Goal: Task Accomplishment & Management: Manage account settings

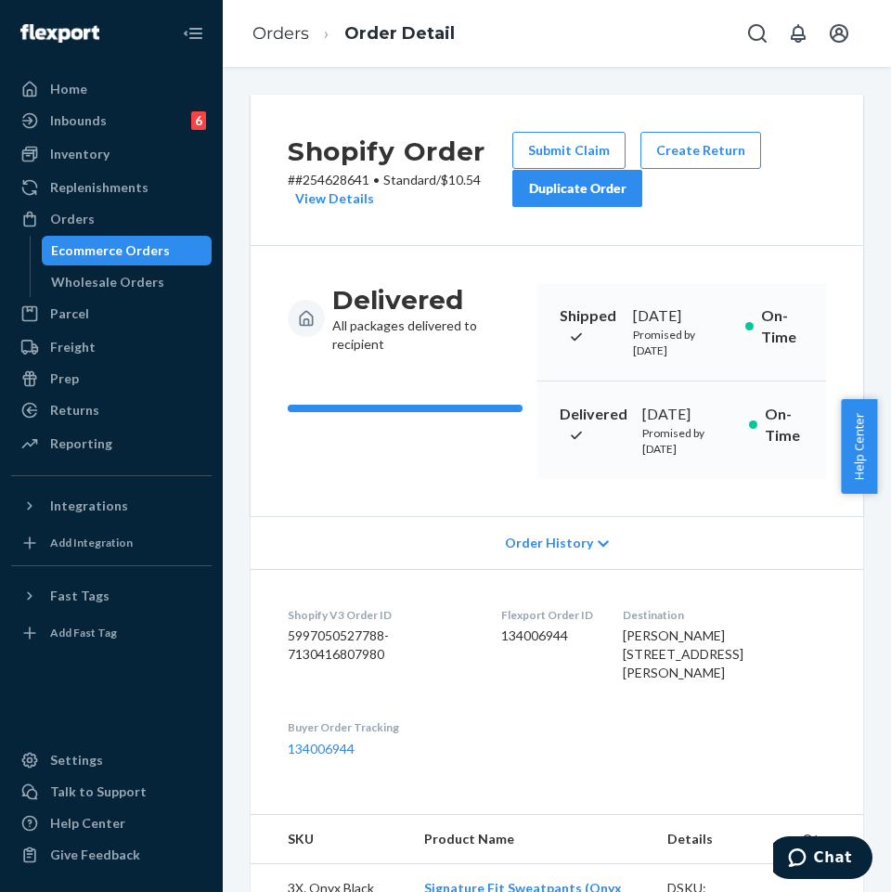
scroll to position [688, 0]
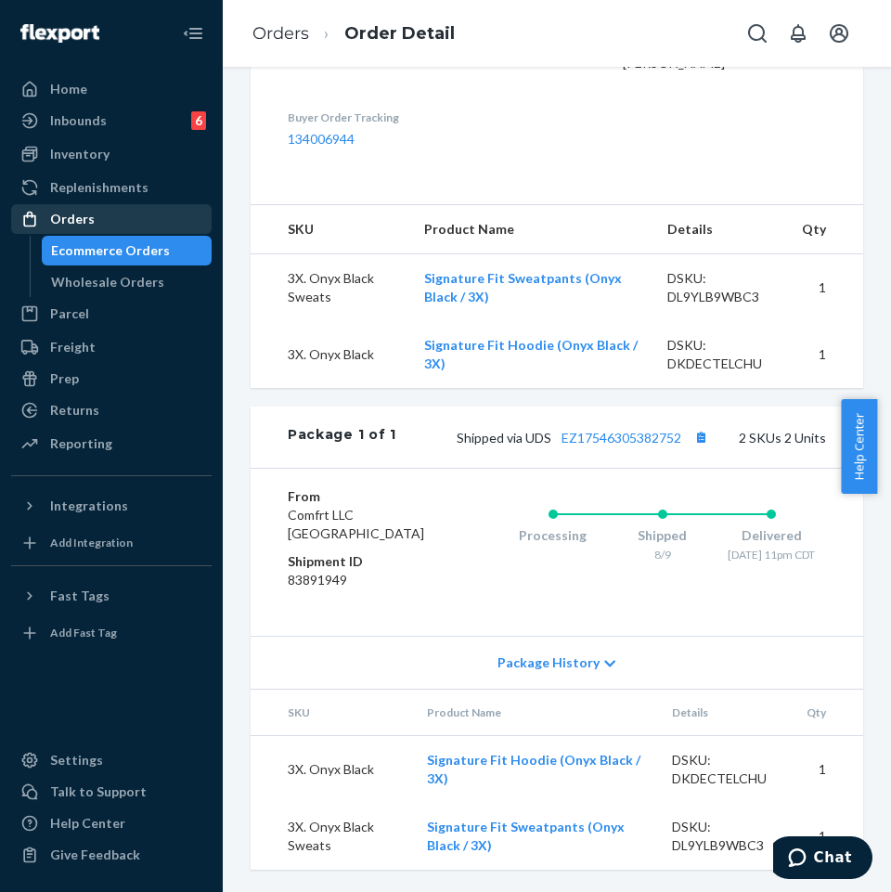
click at [79, 210] on div "Orders" at bounding box center [72, 219] width 45 height 19
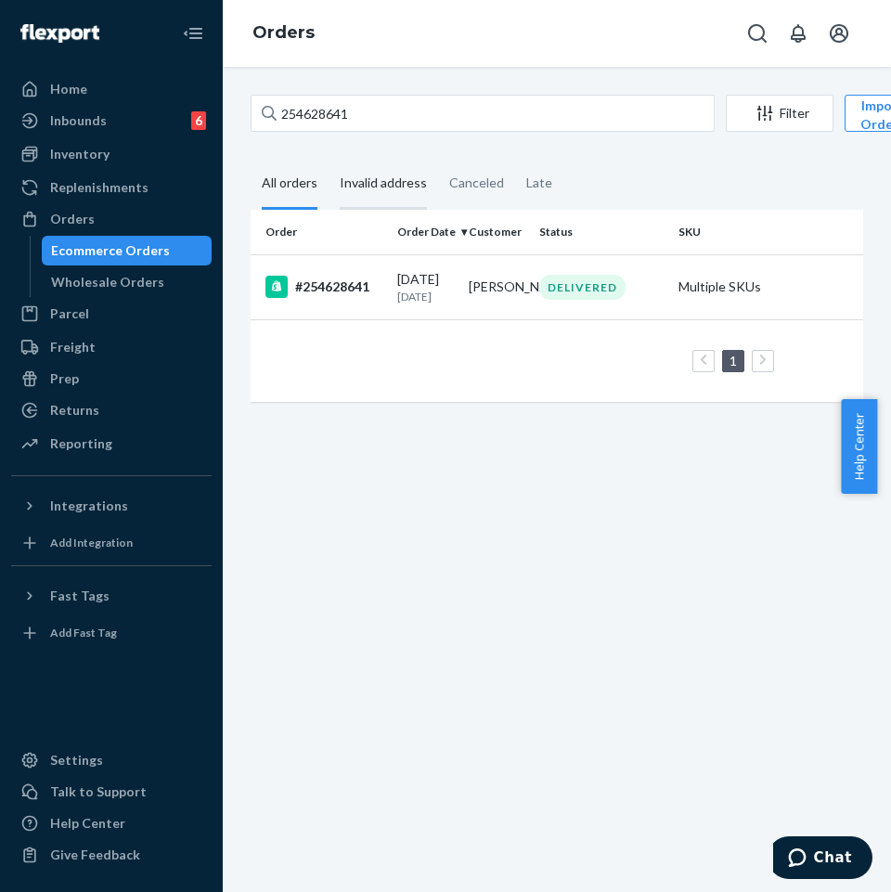
click at [373, 186] on div "Invalid address" at bounding box center [383, 184] width 87 height 51
click at [328, 159] on input "Invalid address" at bounding box center [328, 159] width 0 height 0
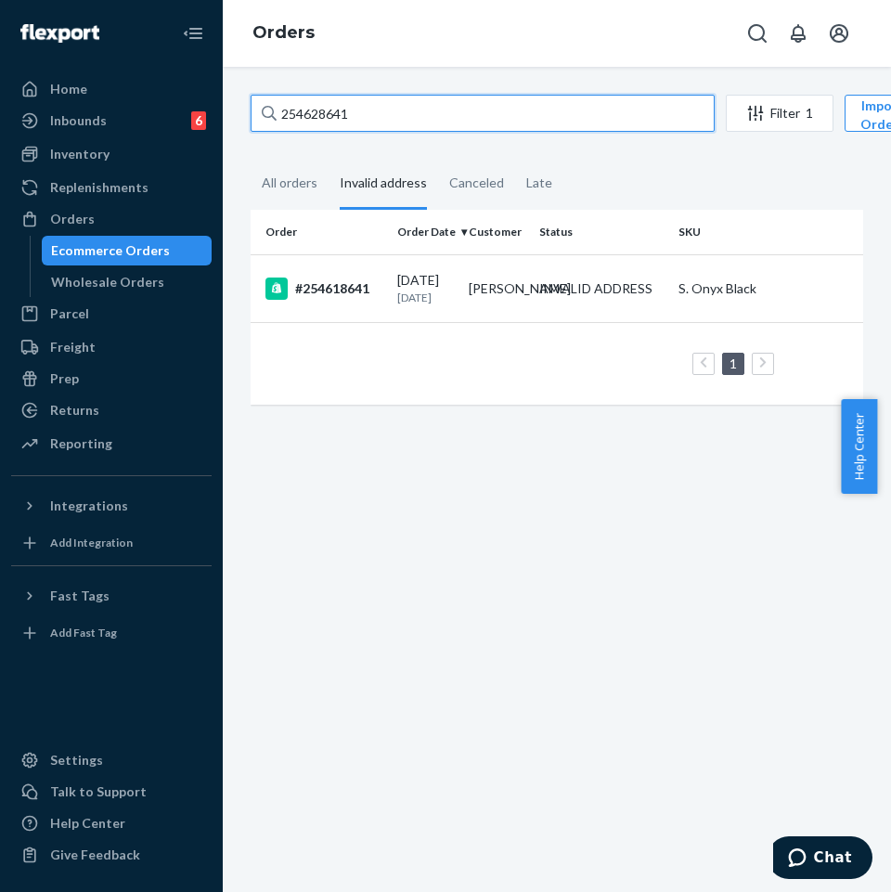
click at [630, 125] on input "254628641" at bounding box center [483, 113] width 464 height 37
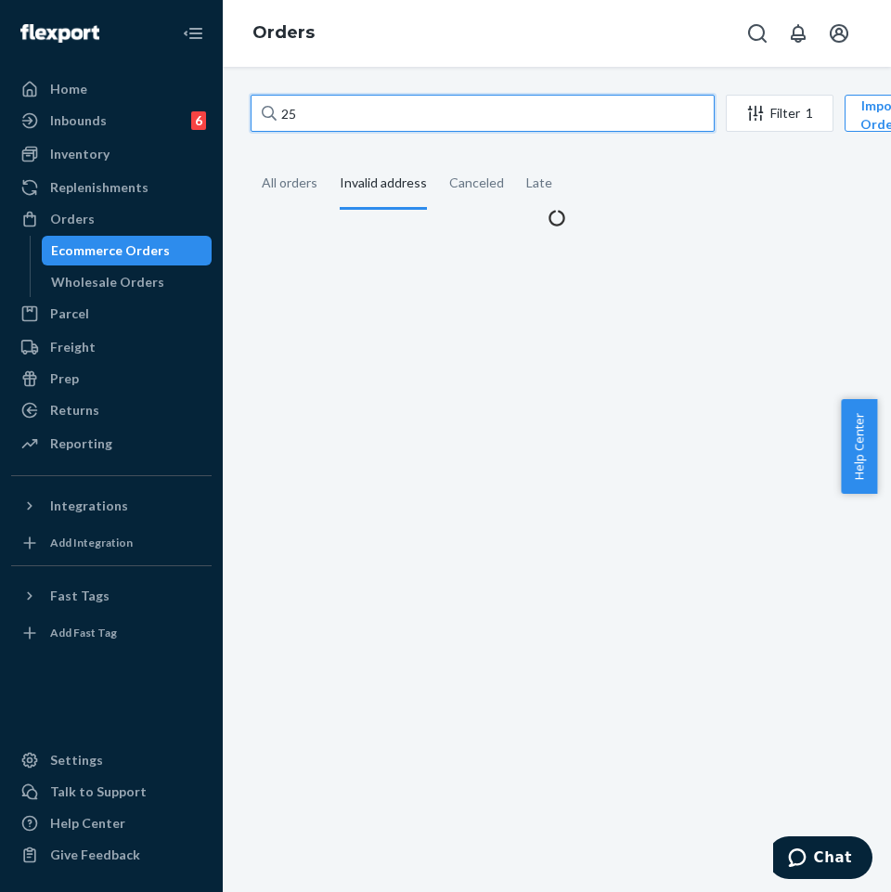
type input "2"
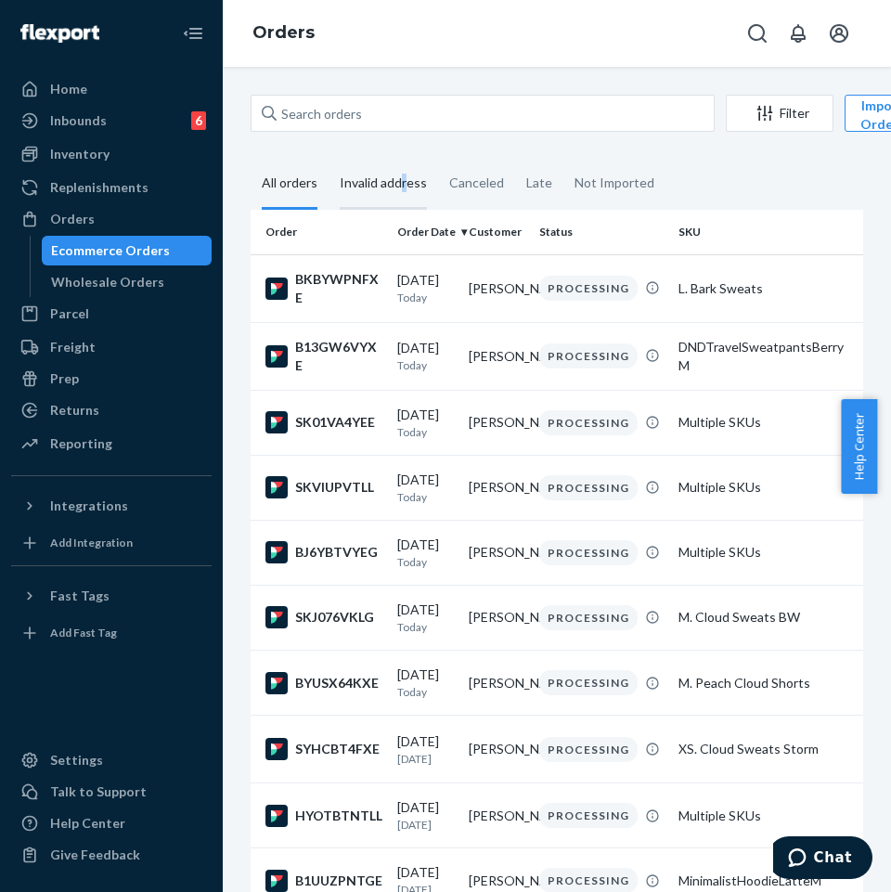
click at [405, 179] on div "Invalid address" at bounding box center [383, 184] width 87 height 51
click at [396, 191] on div "Invalid address" at bounding box center [383, 184] width 87 height 51
click at [328, 159] on input "Invalid address" at bounding box center [328, 159] width 0 height 0
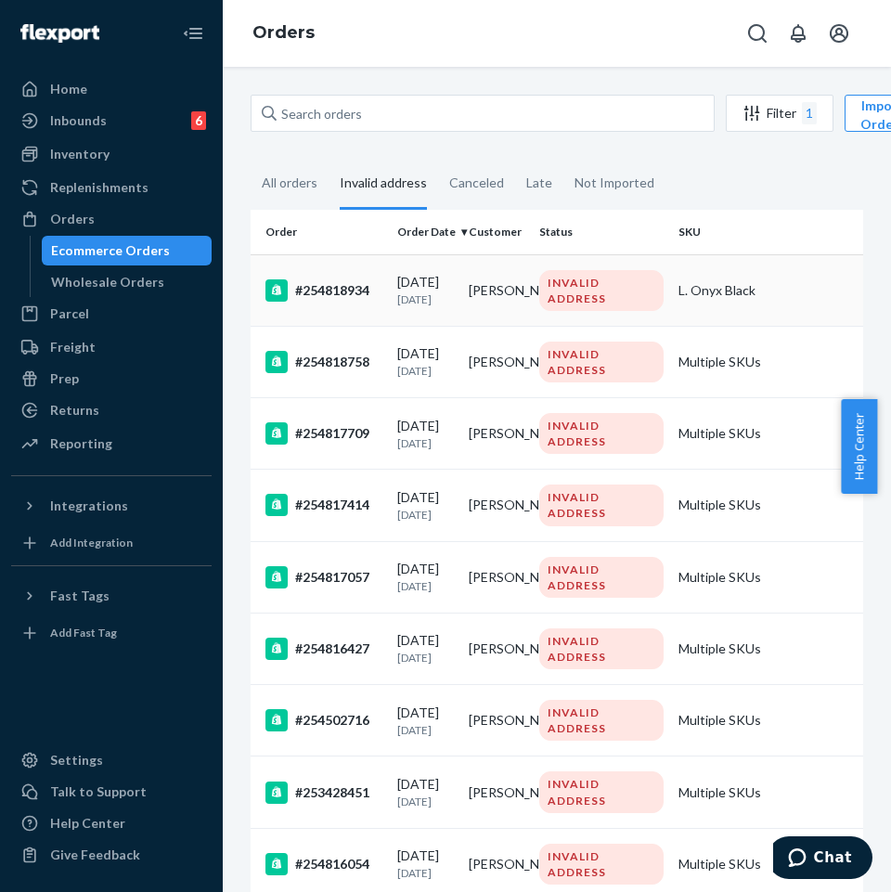
click at [341, 295] on div "#254818934" at bounding box center [323, 290] width 117 height 22
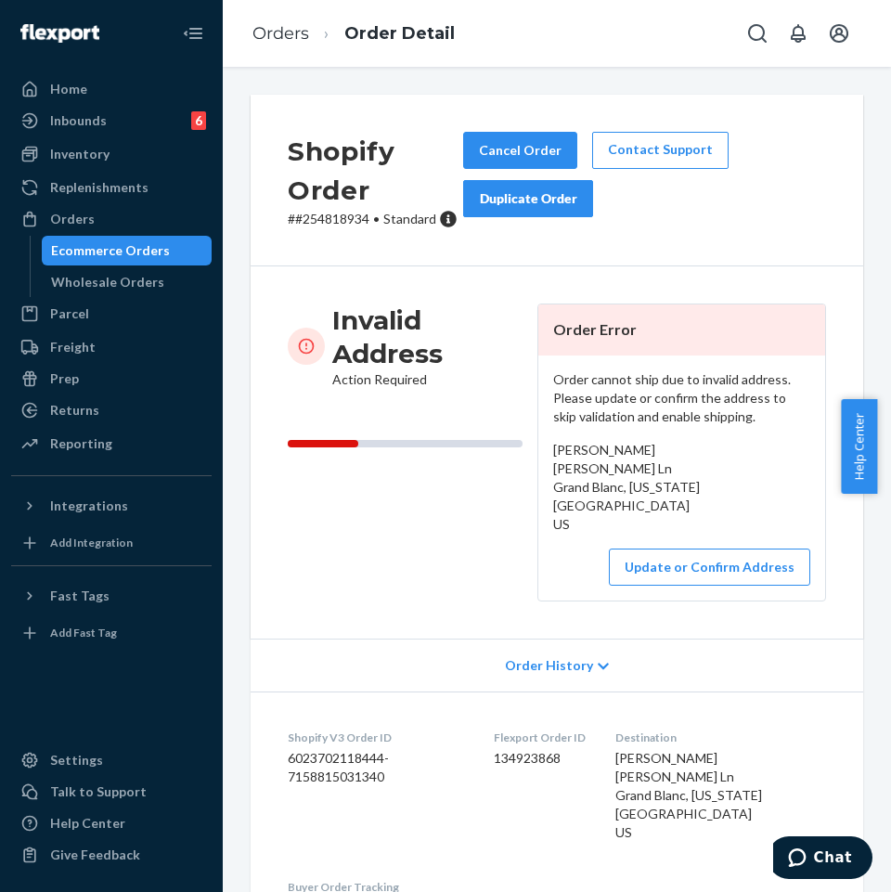
click at [332, 217] on p "# #254818934 • Standard" at bounding box center [375, 219] width 175 height 19
copy p "254818934"
click at [737, 555] on button "Update or Confirm Address" at bounding box center [709, 566] width 201 height 37
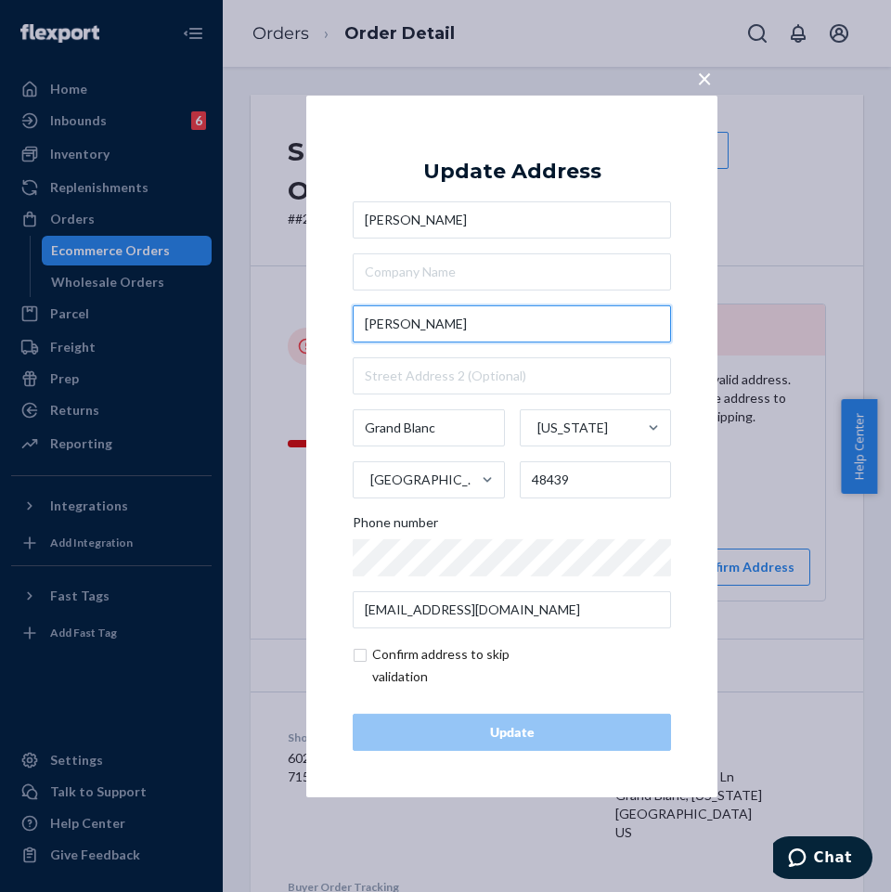
click at [484, 322] on input "[PERSON_NAME]" at bounding box center [512, 323] width 318 height 37
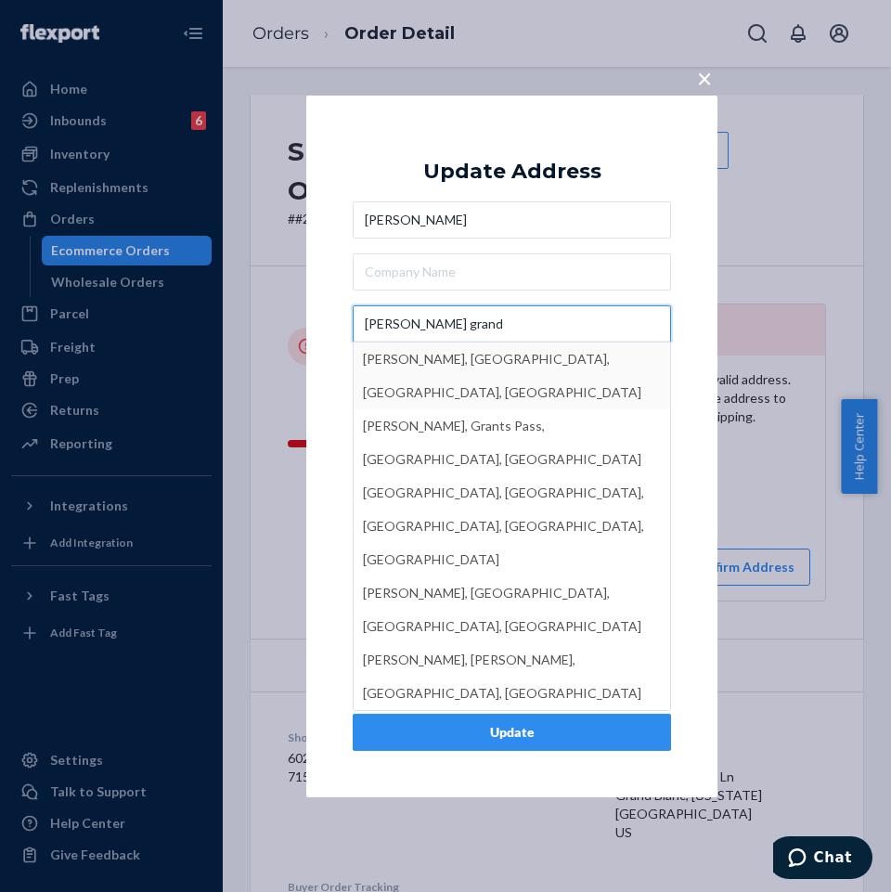
click at [477, 334] on input "[PERSON_NAME] grand" at bounding box center [512, 323] width 318 height 37
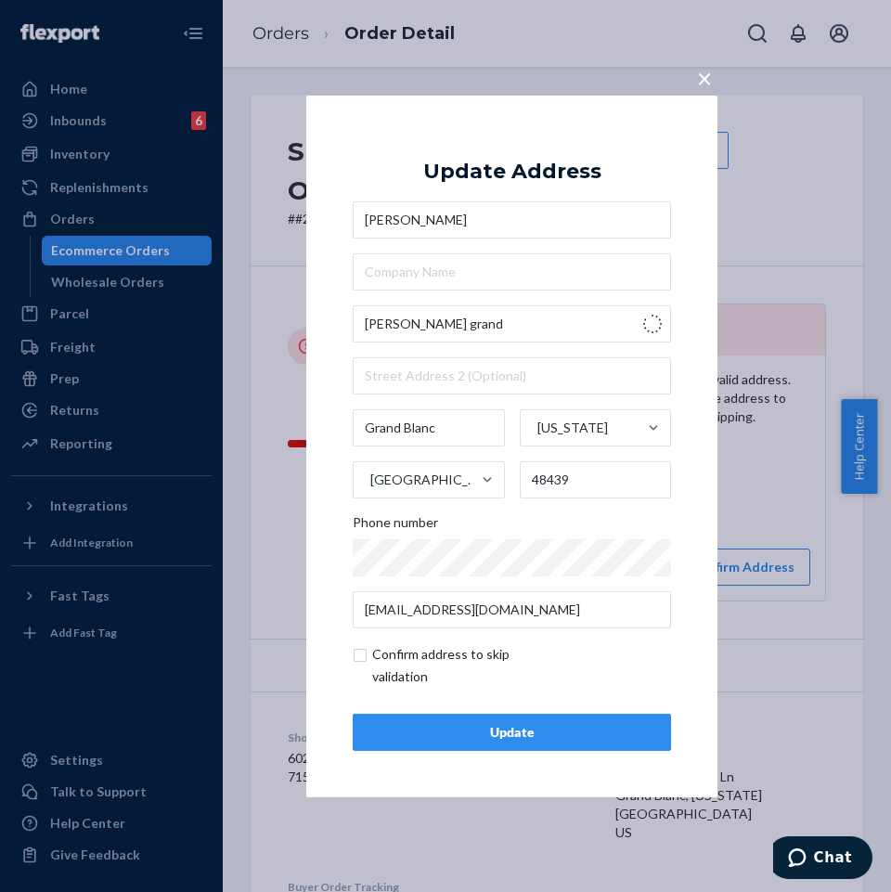
type input "[PERSON_NAME]"
click at [542, 742] on button "Update" at bounding box center [512, 732] width 318 height 37
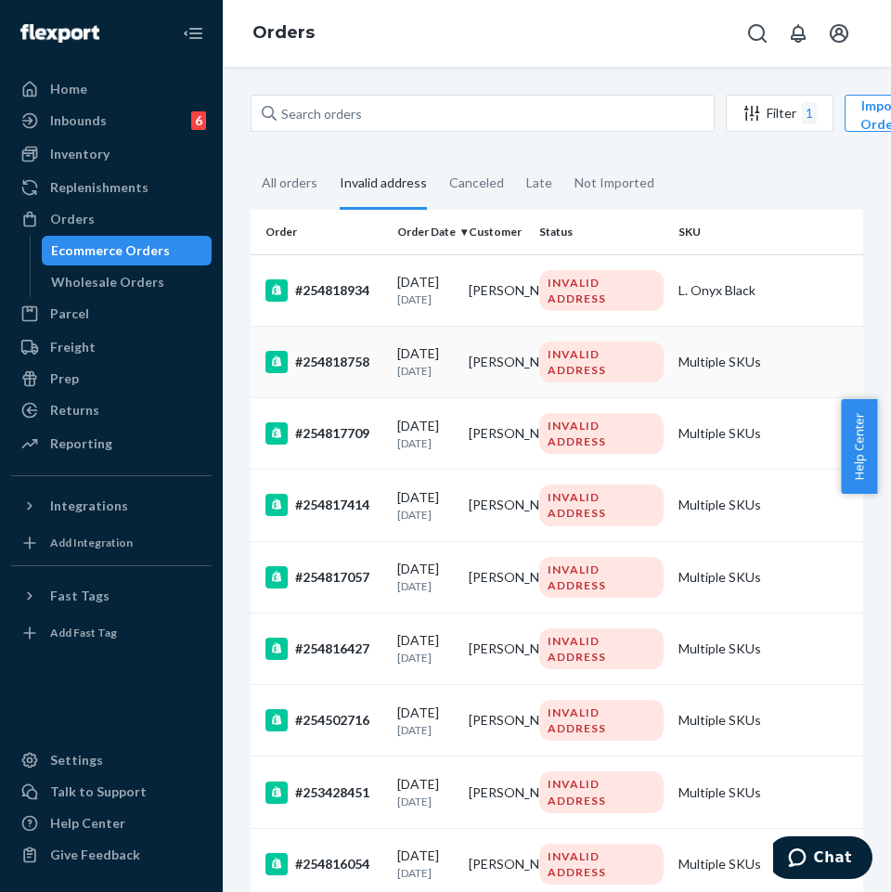
click at [347, 357] on div "#254818758" at bounding box center [323, 362] width 117 height 22
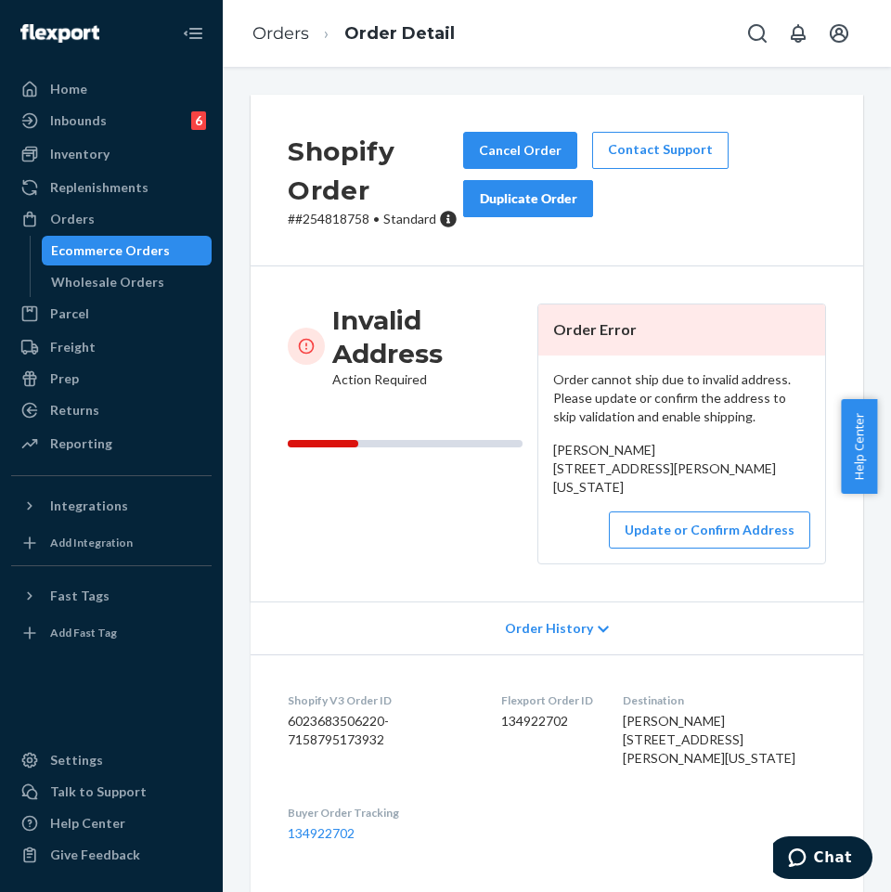
click at [341, 219] on p "# #254818758 • Standard" at bounding box center [375, 219] width 175 height 19
copy p "254818758"
click at [705, 548] on button "Update or Confirm Address" at bounding box center [709, 529] width 201 height 37
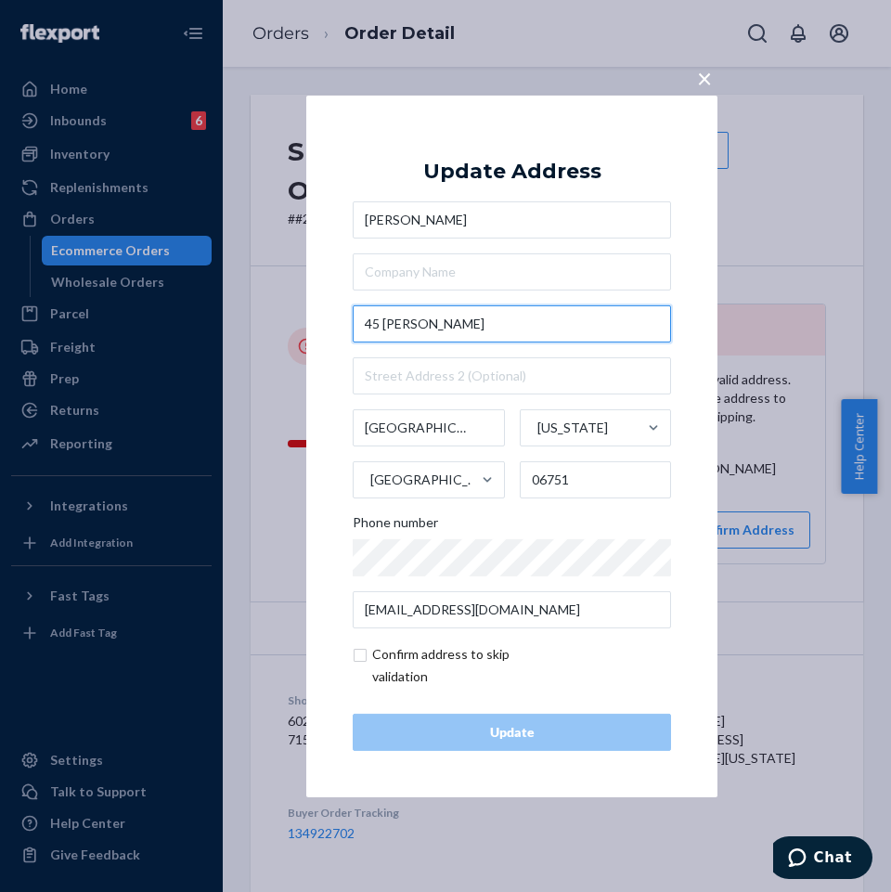
click at [481, 328] on input "45 [PERSON_NAME]" at bounding box center [512, 323] width 318 height 37
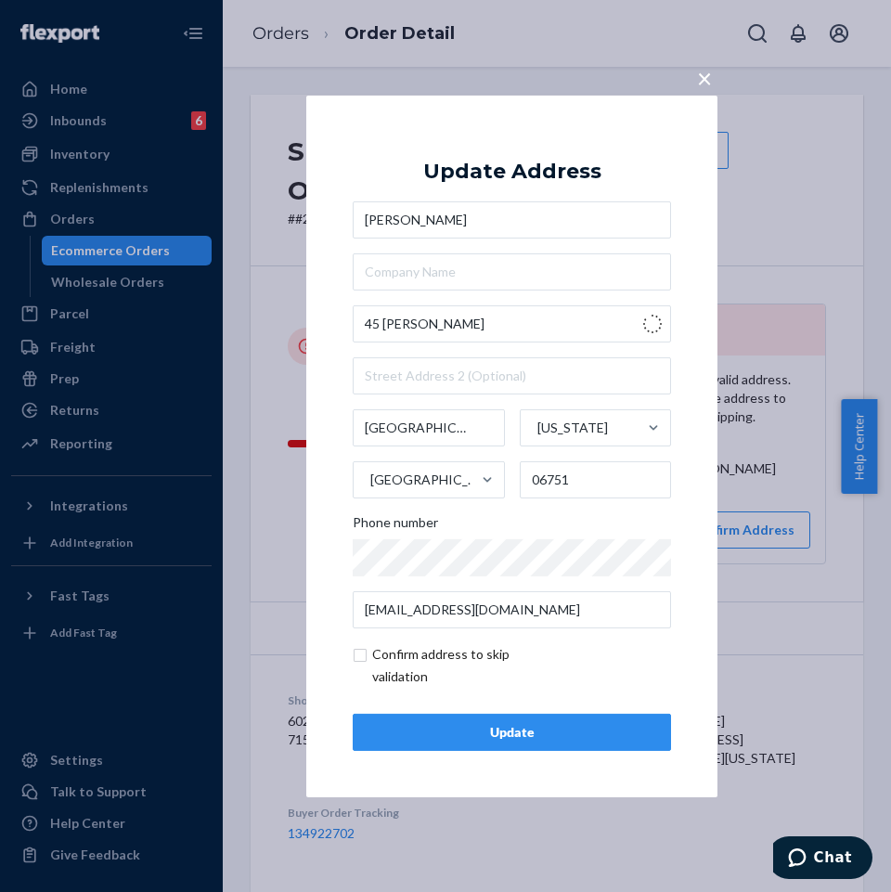
type input "[STREET_ADDRESS][PERSON_NAME]"
click at [530, 738] on div "Update" at bounding box center [511, 732] width 287 height 19
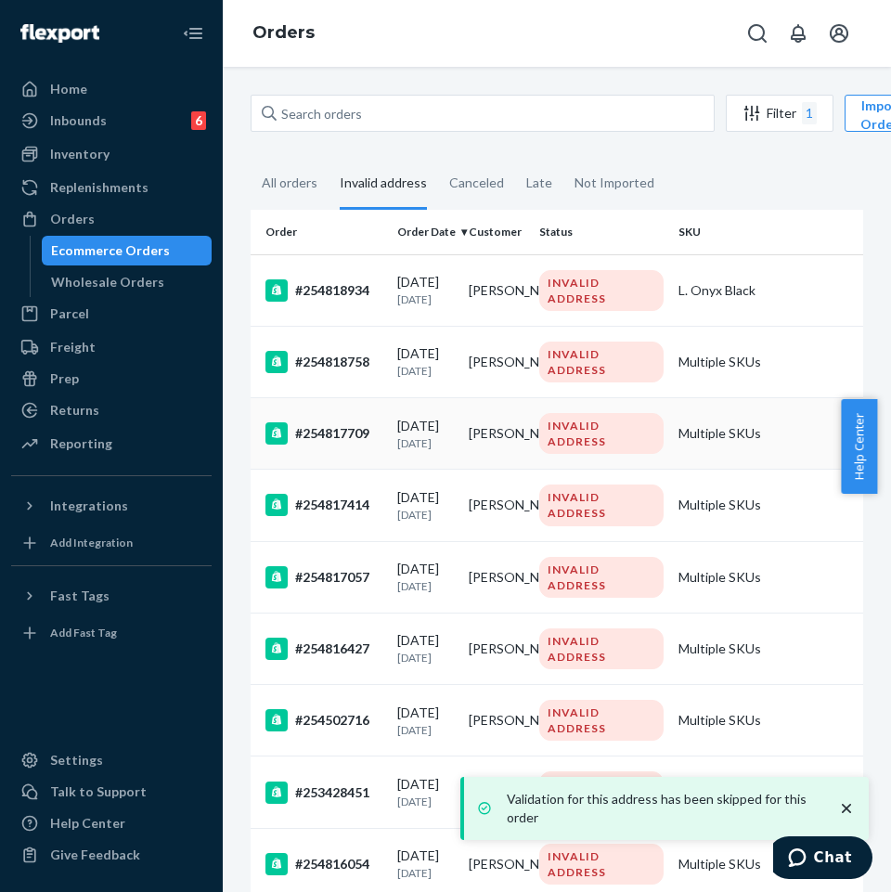
click at [351, 434] on div "#254817709" at bounding box center [323, 433] width 117 height 22
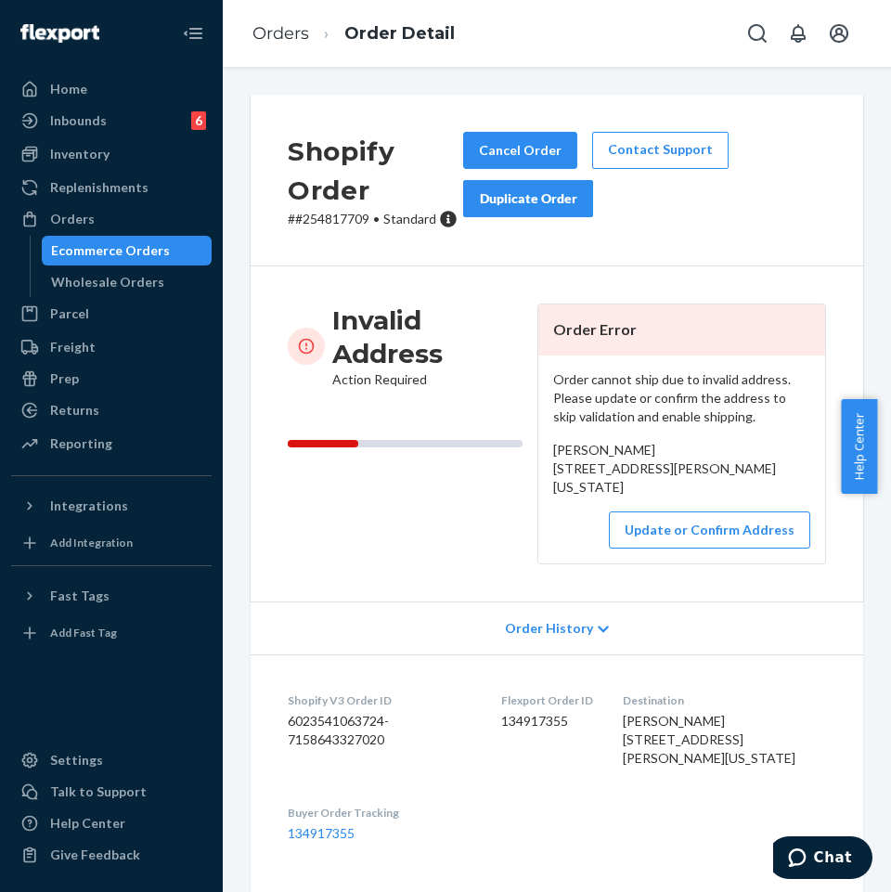
click at [343, 215] on p "# #254817709 • Standard" at bounding box center [375, 219] width 175 height 19
copy p "254817709"
click at [475, 315] on h3 "Invalid Address" at bounding box center [427, 336] width 190 height 67
